Goal: Check status: Check status

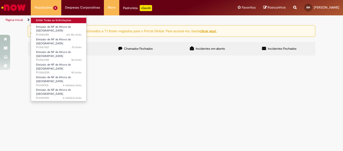
click at [45, 20] on link "Exibir Todas as Solicitações" at bounding box center [58, 21] width 55 height 6
click at [48, 20] on link "Exibir Todas as Solicitações" at bounding box center [58, 21] width 55 height 6
click at [56, 20] on link "Exibir Todas as Solicitações" at bounding box center [58, 21] width 55 height 6
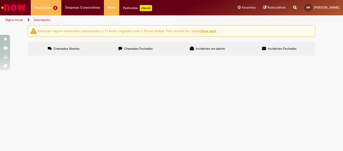
click at [141, 48] on span "Chamados Fechados" at bounding box center [138, 49] width 29 height 4
click at [66, 50] on span "Chamados Abertos" at bounding box center [66, 49] width 26 height 4
click at [0, 0] on span "Bom Dia ! Solicito nfs para prestar conta dos ativos! Motorista [PERSON_NAME] S…" at bounding box center [0, 0] width 0 height 0
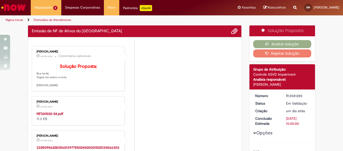
click at [182, 89] on li "[PERSON_NAME] um dia atrás um dia atrás Comentários adicionais Solução Proposta…" at bounding box center [135, 68] width 206 height 45
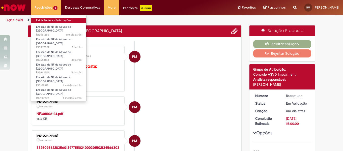
click at [49, 18] on link "Exibir Todas as Solicitações" at bounding box center [58, 21] width 55 height 6
